Goal: Navigation & Orientation: Find specific page/section

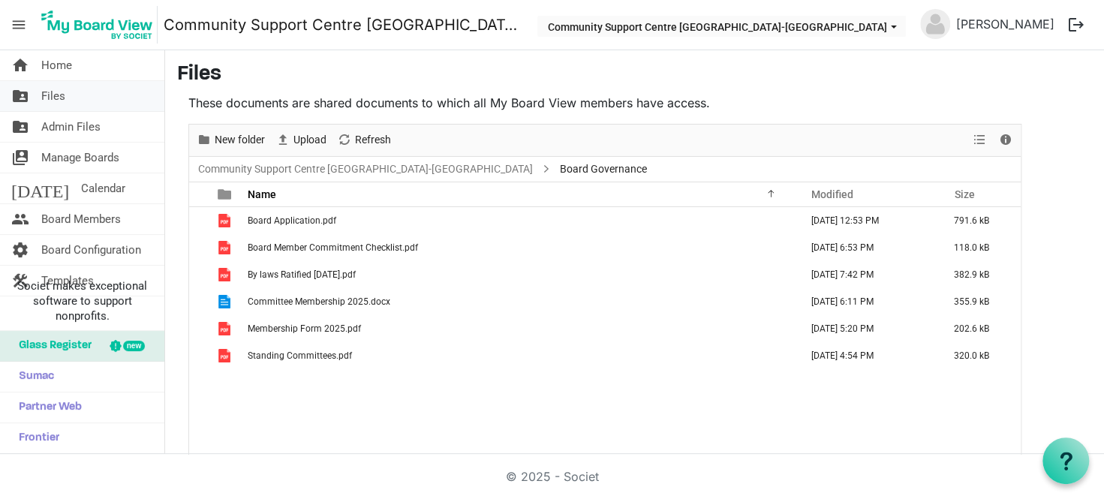
click at [65, 91] on link "folder_shared Files" at bounding box center [82, 96] width 164 height 30
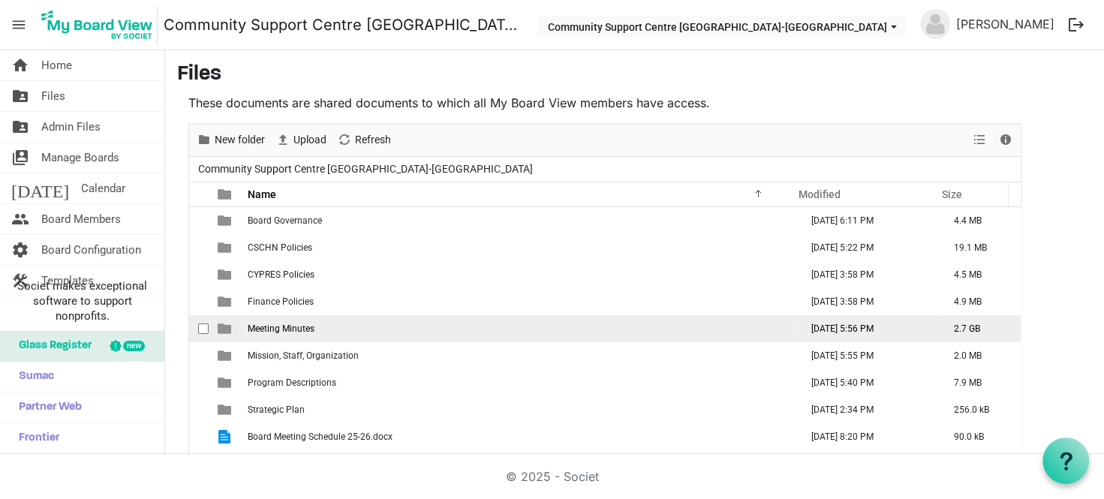
click at [270, 324] on span "Meeting Minutes" at bounding box center [281, 328] width 67 height 11
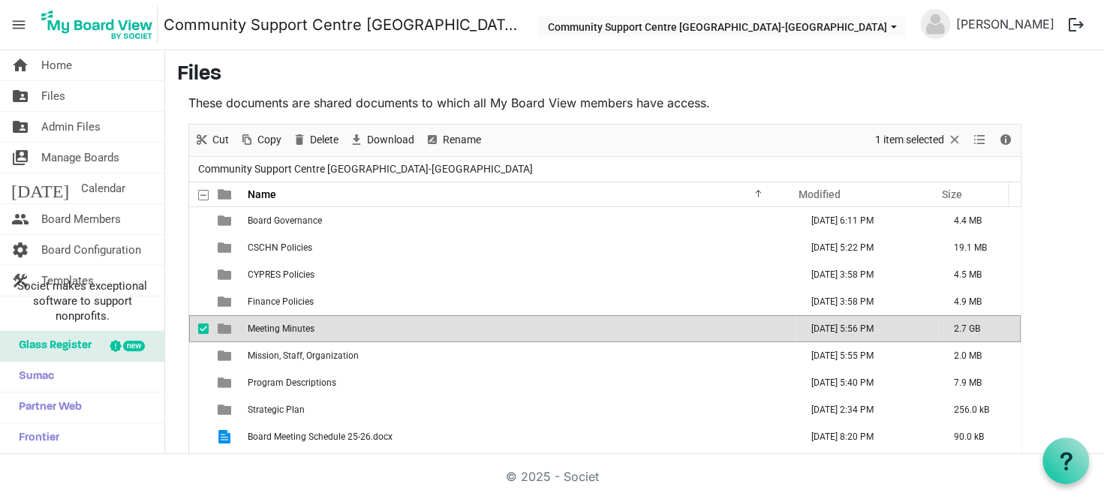
click at [270, 324] on span "Meeting Minutes" at bounding box center [281, 328] width 67 height 11
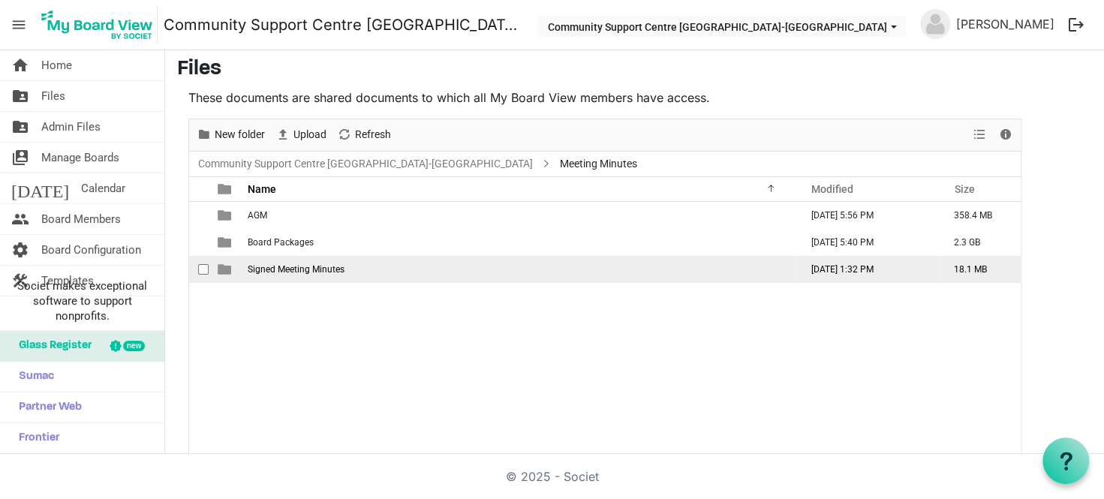
click at [296, 260] on td "Signed Meeting Minutes" at bounding box center [519, 269] width 552 height 27
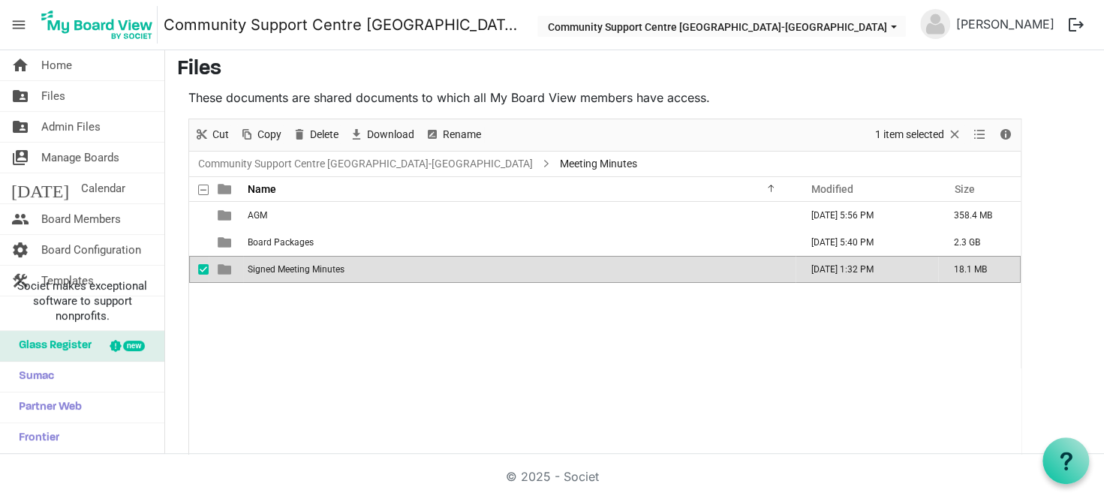
click at [296, 260] on td "Signed Meeting Minutes" at bounding box center [519, 269] width 552 height 27
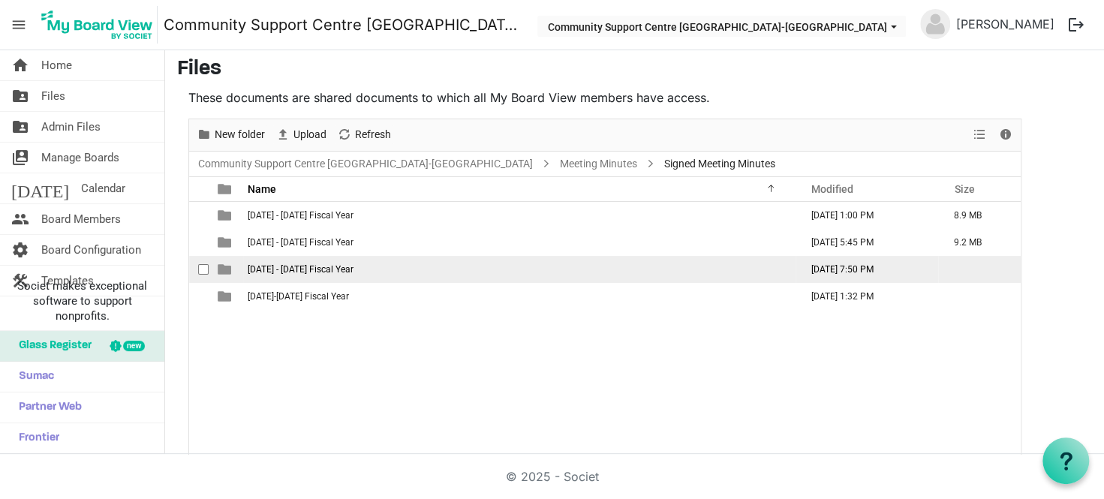
click at [332, 261] on td "2023 - 2024 Fiscal Year" at bounding box center [519, 269] width 552 height 27
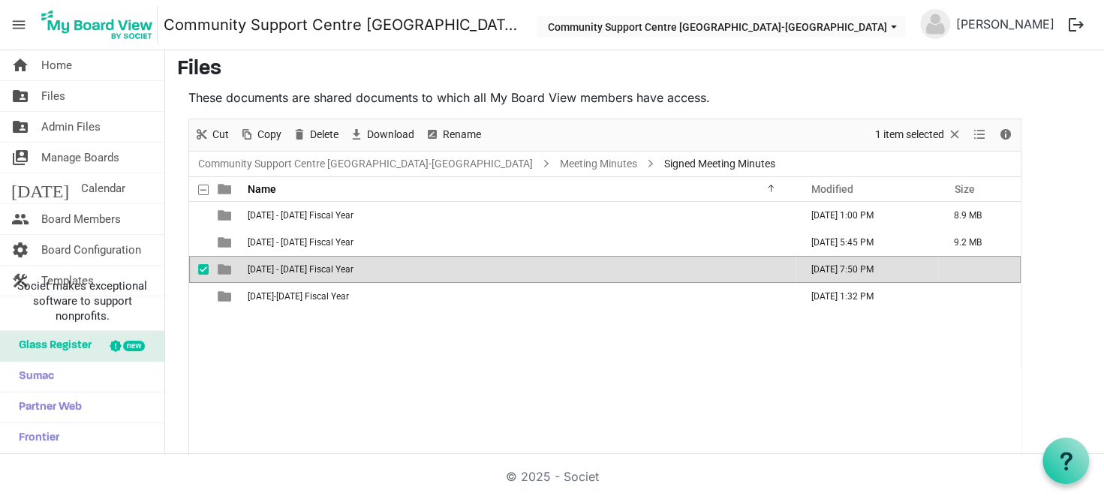
click at [332, 261] on td "2023 - 2024 Fiscal Year" at bounding box center [519, 269] width 552 height 27
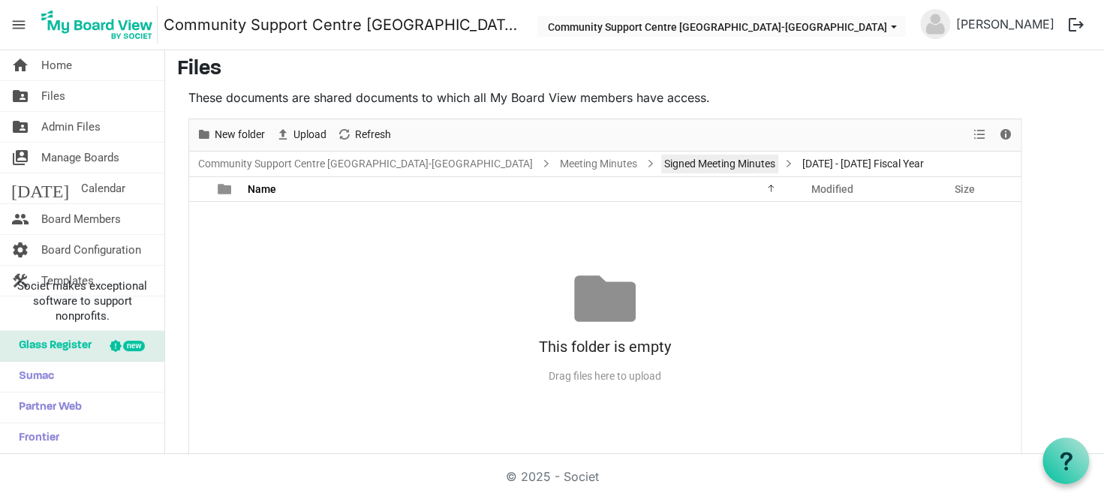
click at [661, 161] on link "Signed Meeting Minutes" at bounding box center [719, 164] width 117 height 19
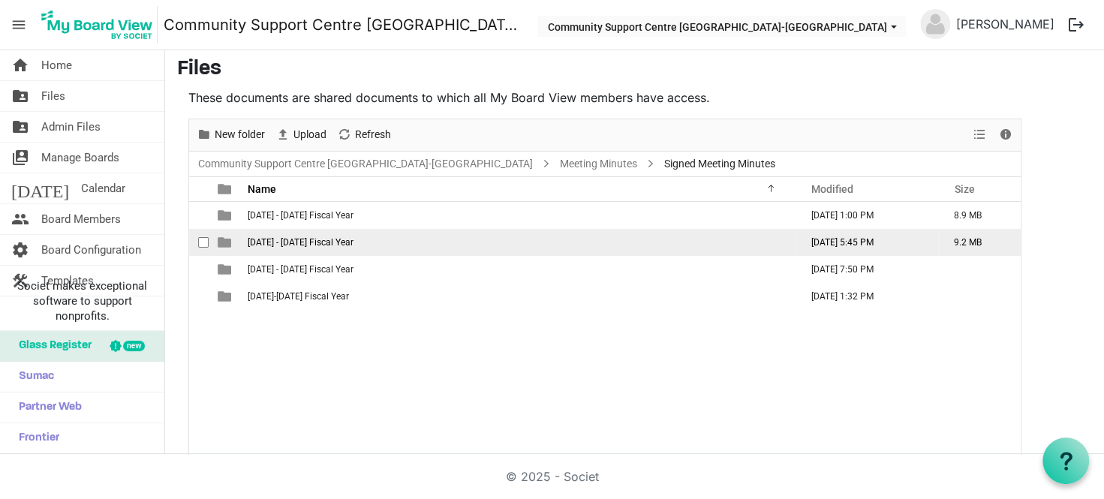
click at [303, 237] on span "2022 - 2023 Fiscal Year" at bounding box center [301, 242] width 106 height 11
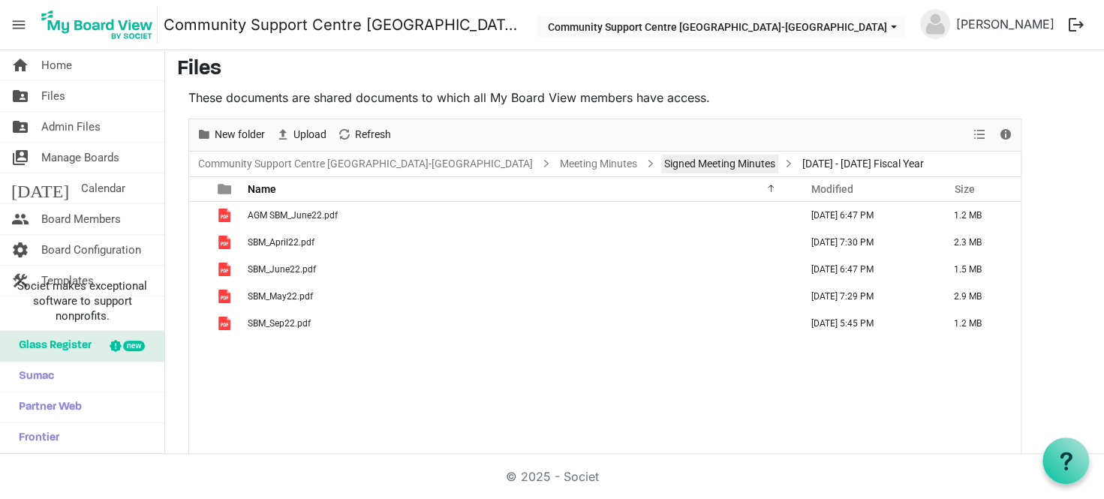
click at [661, 161] on link "Signed Meeting Minutes" at bounding box center [719, 164] width 117 height 19
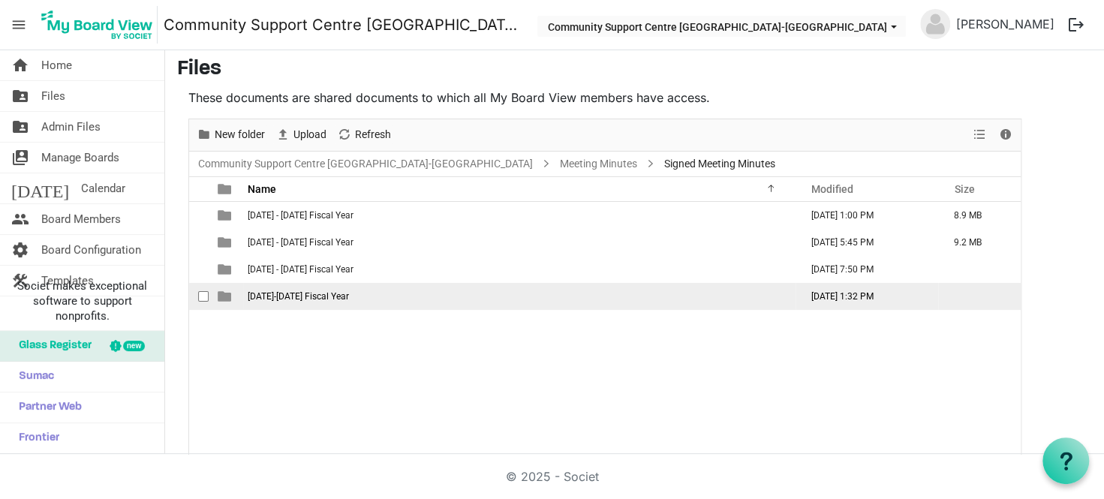
click at [320, 293] on span "2024-2025 Fiscal Year" at bounding box center [298, 296] width 101 height 11
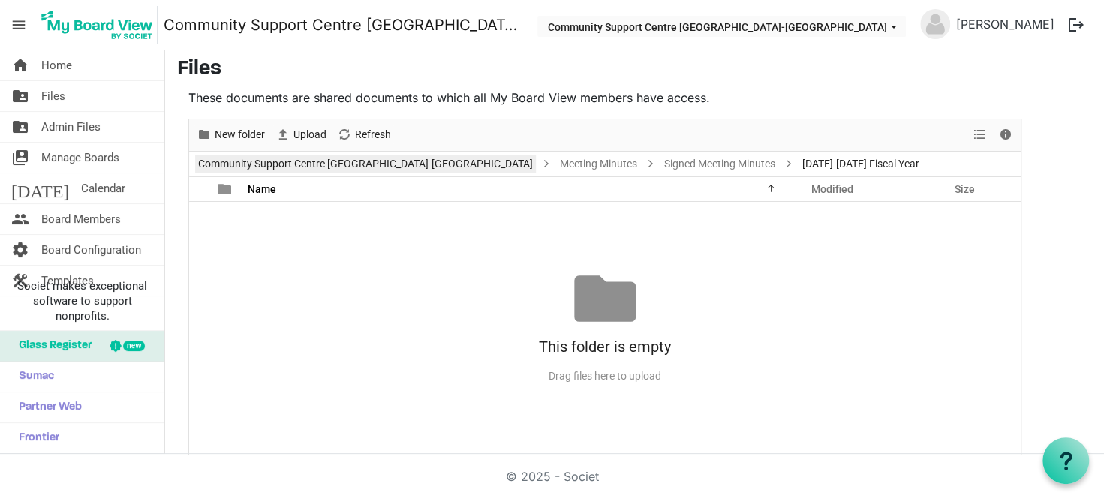
click at [330, 155] on link "Community Support Centre [GEOGRAPHIC_DATA]-[GEOGRAPHIC_DATA]" at bounding box center [365, 164] width 341 height 19
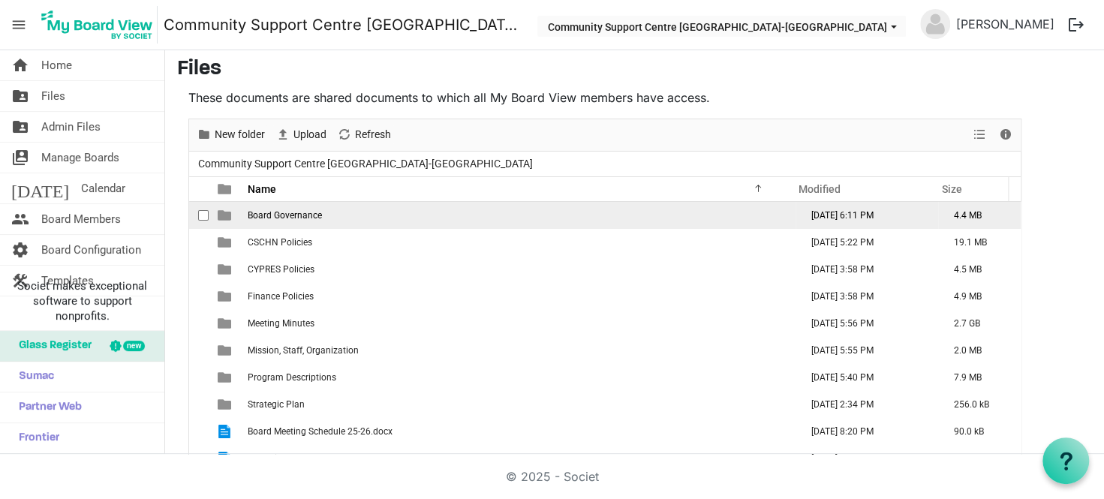
click at [330, 215] on td "Board Governance" at bounding box center [519, 215] width 552 height 27
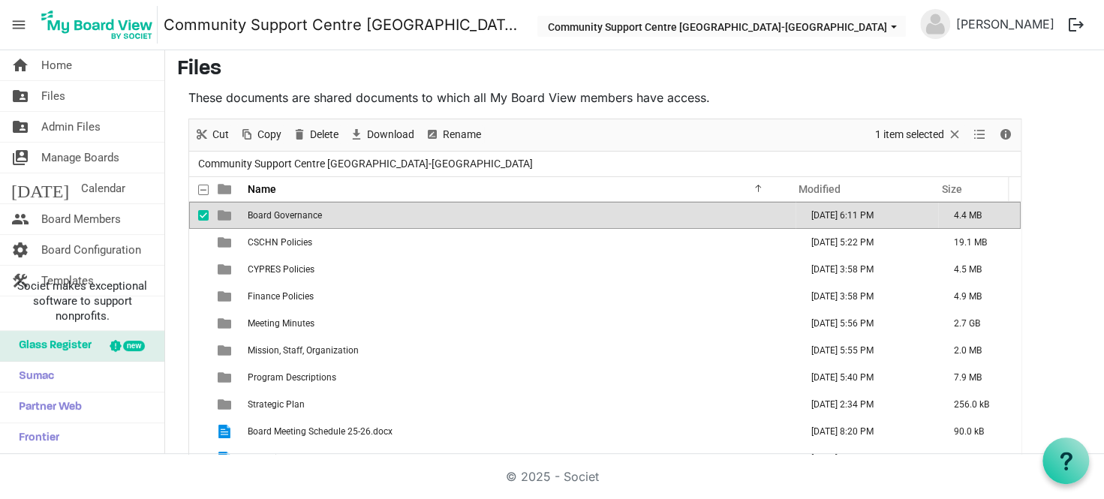
click at [330, 215] on td "Board Governance" at bounding box center [519, 215] width 552 height 27
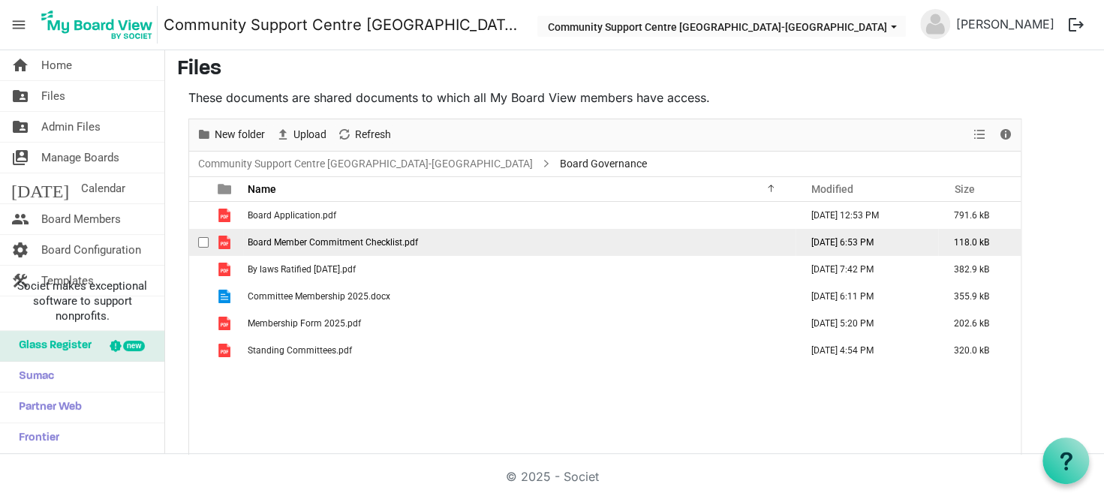
click at [436, 237] on td "Board Member Commitment Checklist.pdf" at bounding box center [519, 242] width 552 height 27
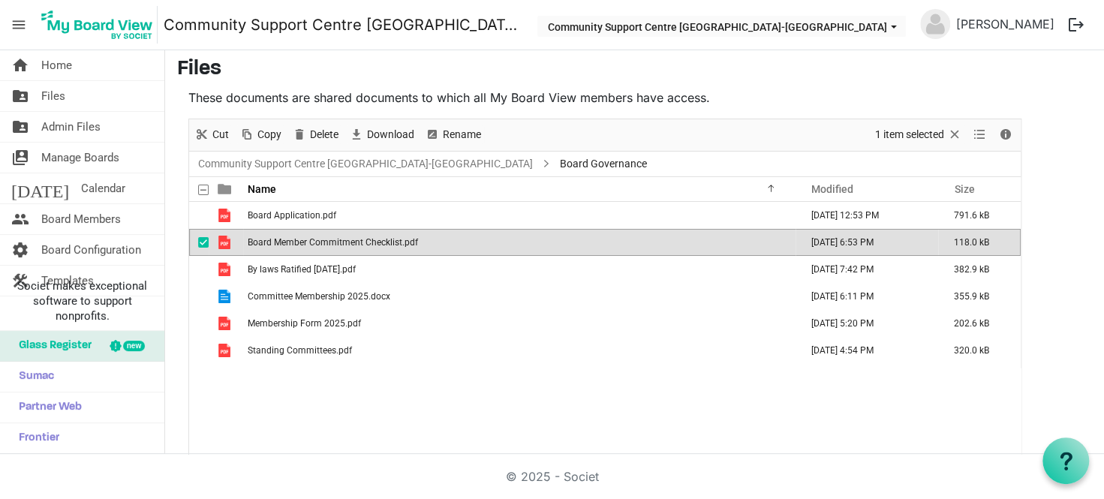
click at [436, 237] on td "Board Member Commitment Checklist.pdf" at bounding box center [519, 242] width 552 height 27
click at [95, 70] on link "home Home" at bounding box center [82, 65] width 164 height 30
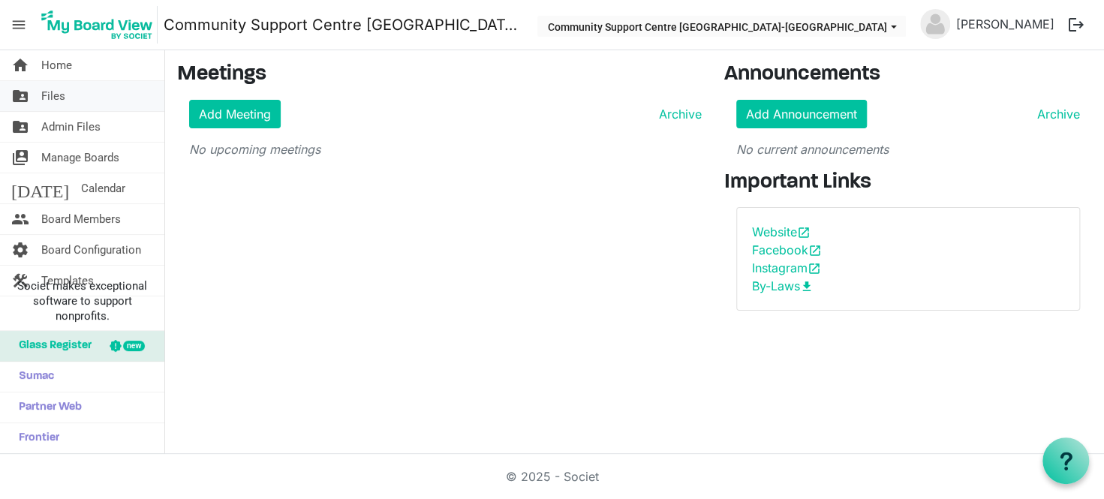
click at [85, 100] on link "folder_shared Files" at bounding box center [82, 96] width 164 height 30
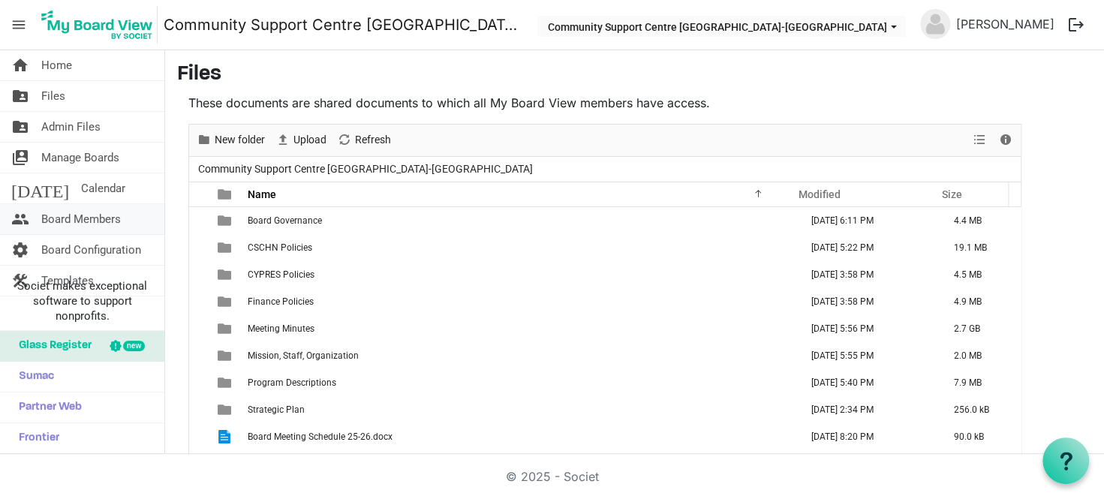
click at [104, 227] on span "Board Members" at bounding box center [81, 219] width 80 height 30
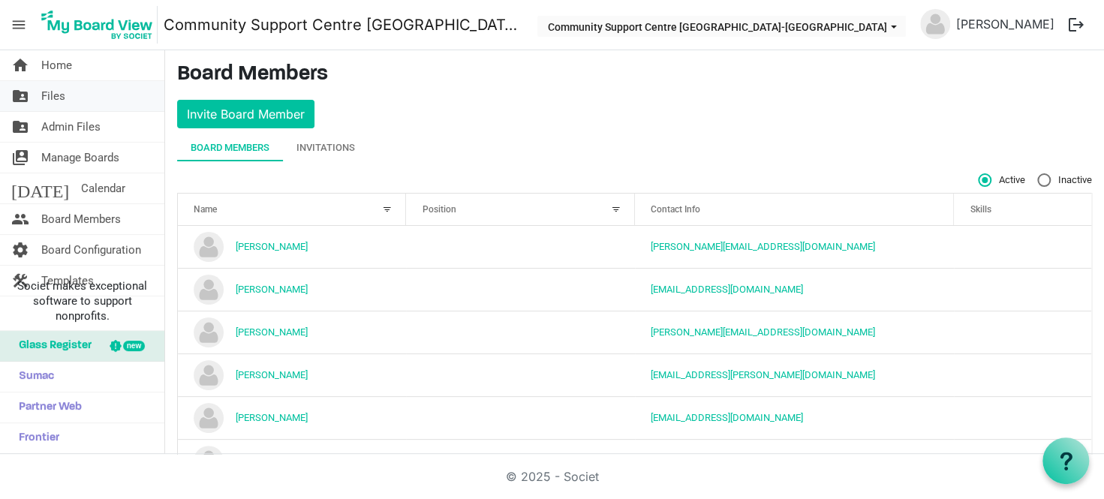
click at [95, 90] on link "folder_shared Files" at bounding box center [82, 96] width 164 height 30
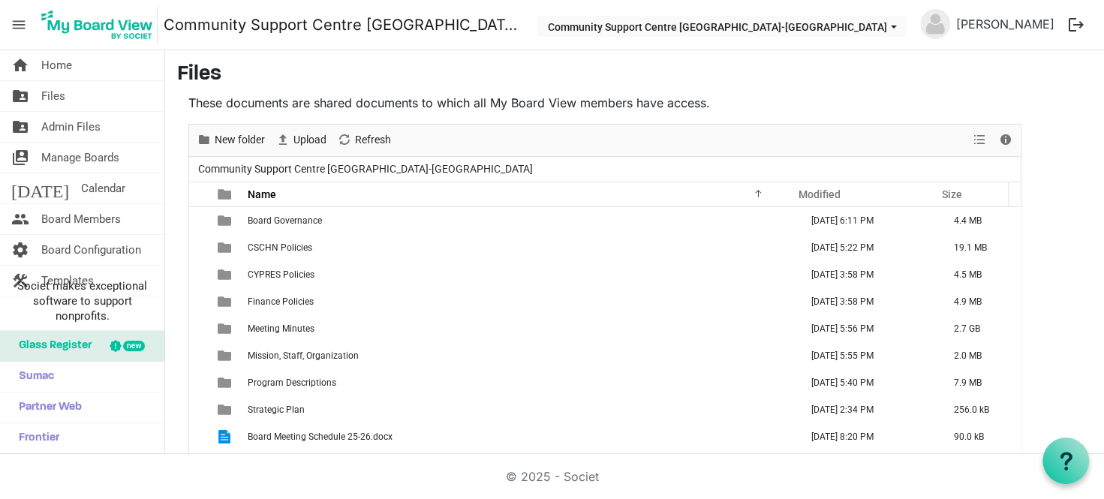
click at [989, 95] on p "These documents are shared documents to which all My Board View members have ac…" at bounding box center [604, 103] width 833 height 18
